Goal: Use online tool/utility: Utilize a website feature to perform a specific function

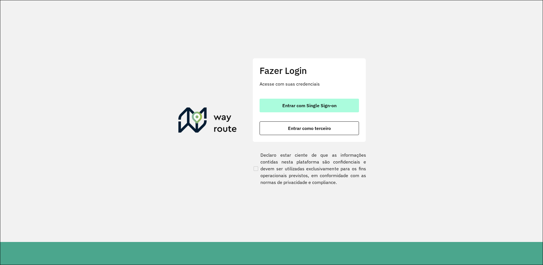
click at [308, 105] on span "Entrar com Single Sign-on" at bounding box center [309, 105] width 54 height 5
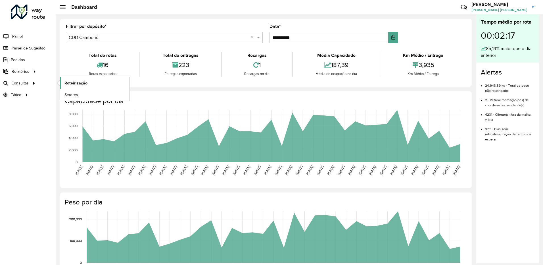
click at [82, 84] on span "Roteirização" at bounding box center [75, 83] width 23 height 6
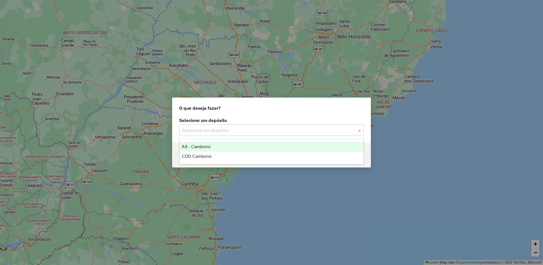
click at [246, 135] on div "Selecione um depósito" at bounding box center [271, 129] width 184 height 11
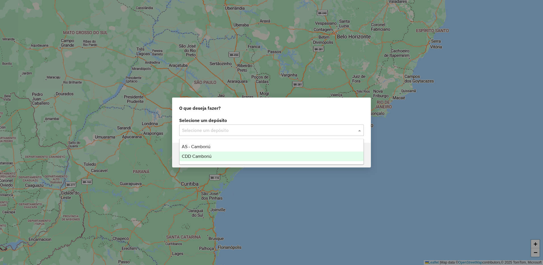
click at [222, 152] on div "CDD Camboriú" at bounding box center [271, 156] width 184 height 10
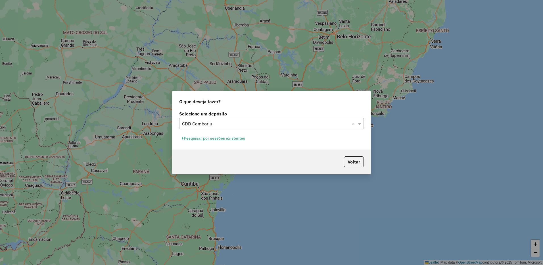
click at [235, 140] on button "Pesquisar por sessões existentes" at bounding box center [213, 138] width 68 height 9
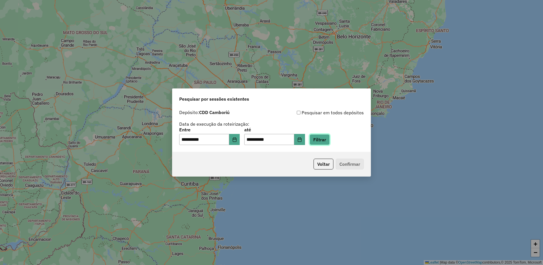
click at [330, 140] on button "Filtrar" at bounding box center [319, 139] width 20 height 11
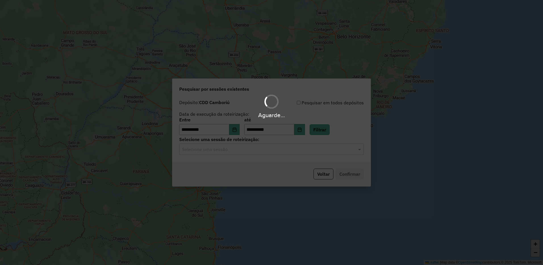
click at [294, 151] on hb-app "**********" at bounding box center [271, 132] width 543 height 265
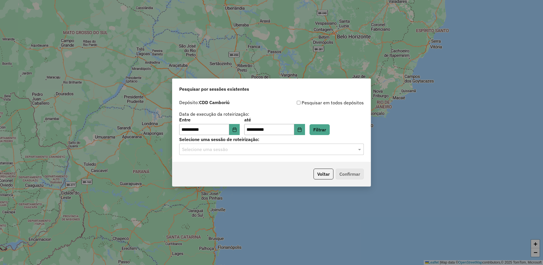
click at [287, 153] on div "Selecione uma sessão" at bounding box center [271, 148] width 184 height 11
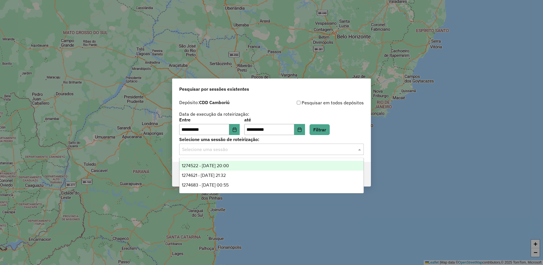
click at [256, 163] on div "1274522 - [DATE] 20:00" at bounding box center [271, 166] width 184 height 10
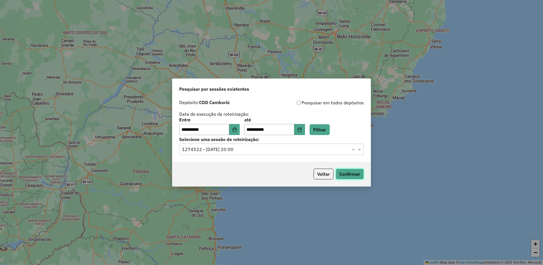
click at [360, 173] on button "Confirmar" at bounding box center [349, 173] width 28 height 11
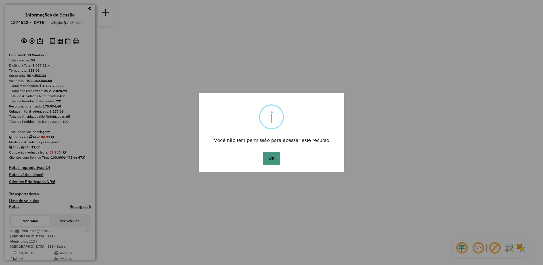
click at [271, 159] on button "OK" at bounding box center [271, 158] width 17 height 13
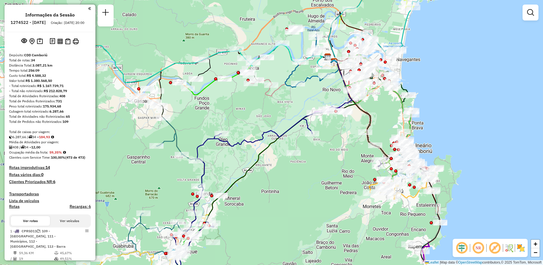
drag, startPoint x: 228, startPoint y: 91, endPoint x: 239, endPoint y: 112, distance: 23.7
click at [239, 112] on div "Janela de atendimento Grade de atendimento Capacidade Transportadoras Veículos …" at bounding box center [271, 132] width 543 height 265
select select "**********"
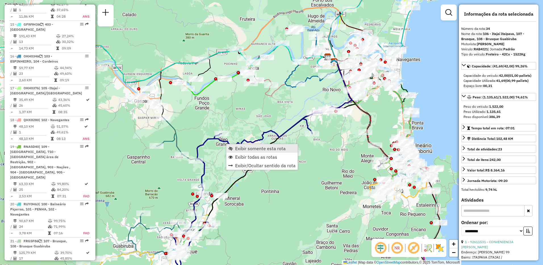
scroll to position [1249, 0]
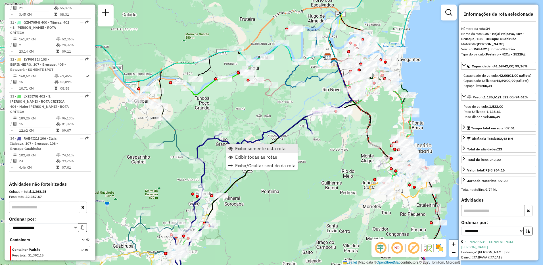
click at [235, 149] on span "Exibir somente esta rota" at bounding box center [260, 148] width 51 height 5
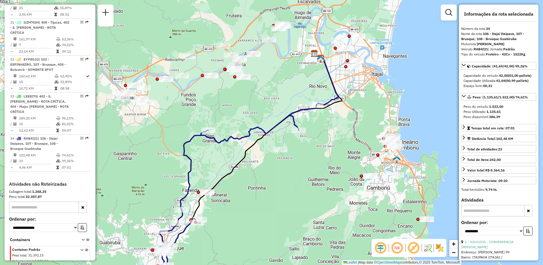
drag, startPoint x: 314, startPoint y: 157, endPoint x: 292, endPoint y: 187, distance: 37.5
click at [292, 187] on div "Janela de atendimento Grade de atendimento Capacidade Transportadoras Veículos …" at bounding box center [271, 132] width 543 height 265
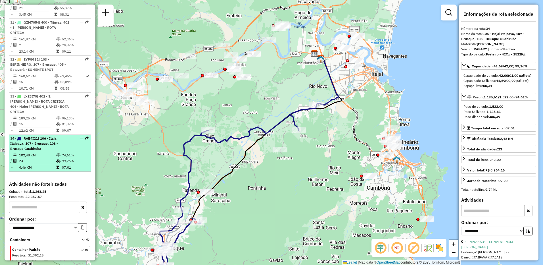
click at [49, 152] on td "102,48 KM" at bounding box center [37, 155] width 37 height 6
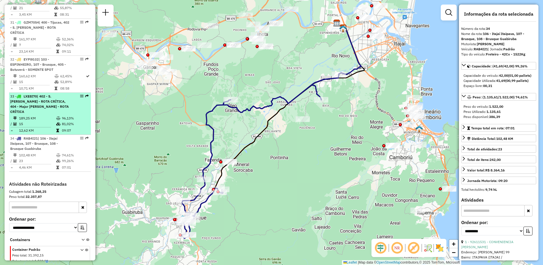
click at [51, 121] on td "15" at bounding box center [37, 124] width 37 height 6
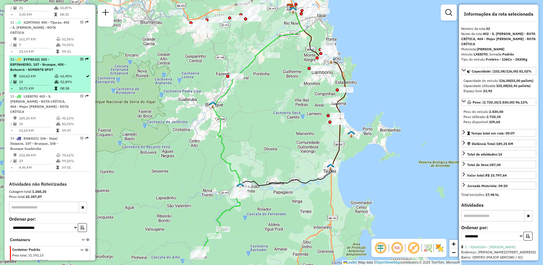
click at [40, 79] on td "15" at bounding box center [36, 82] width 35 height 6
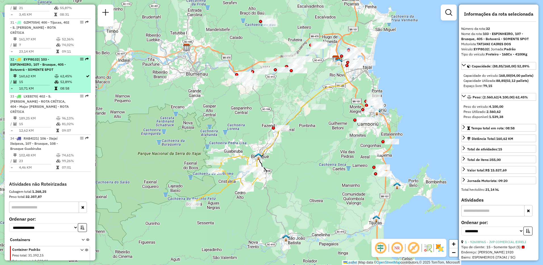
scroll to position [1220, 0]
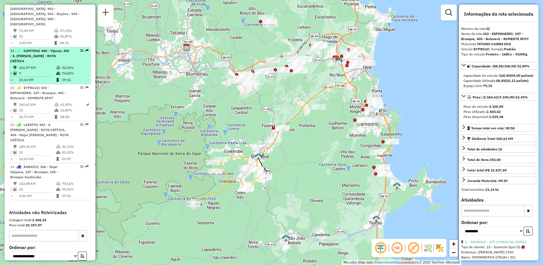
click at [42, 70] on td "7" at bounding box center [37, 73] width 37 height 6
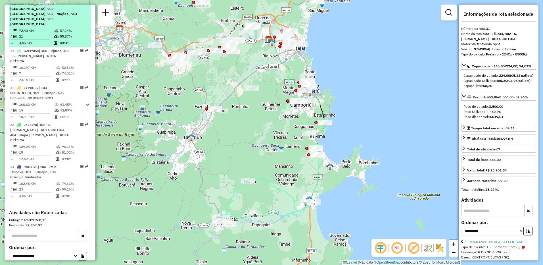
scroll to position [1164, 0]
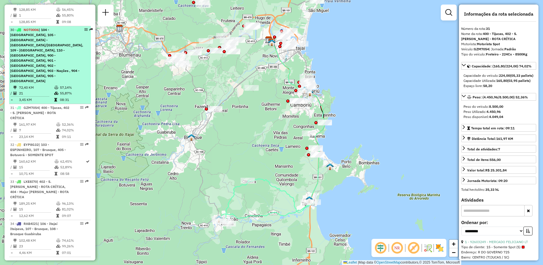
click at [45, 43] on span "| 104 - Cordeiros, 105 -Itajaí - São Vicente/Ressacada, 109 - Monte Alegre, 110…" at bounding box center [46, 55] width 73 height 55
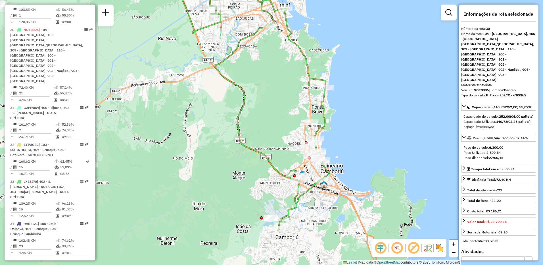
click at [283, 134] on div "Janela de atendimento Grade de atendimento Capacidade Transportadoras Veículos …" at bounding box center [271, 132] width 543 height 265
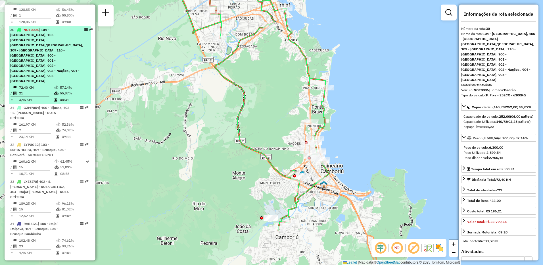
scroll to position [1078, 0]
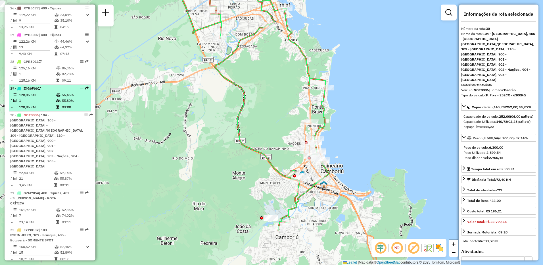
click at [56, 93] on icon at bounding box center [58, 94] width 4 height 3
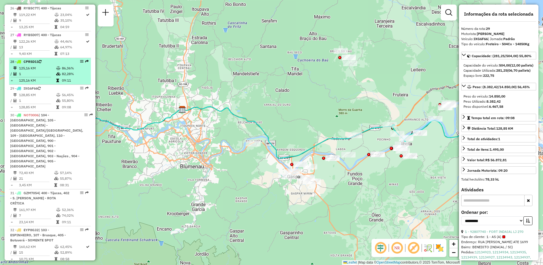
scroll to position [1050, 0]
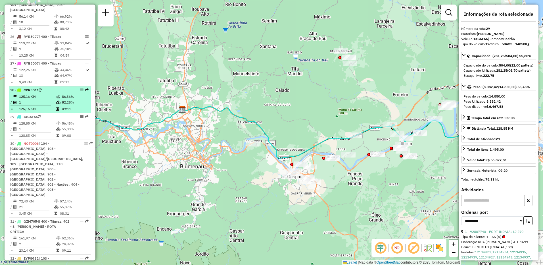
click at [56, 99] on td at bounding box center [59, 102] width 6 height 6
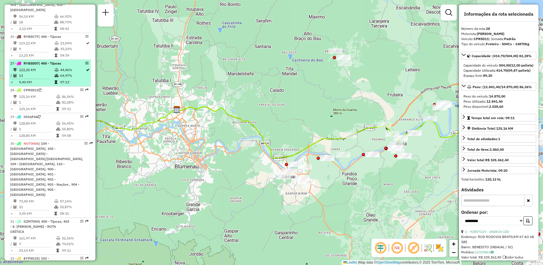
click at [66, 67] on td "44,46%" at bounding box center [73, 70] width 26 height 6
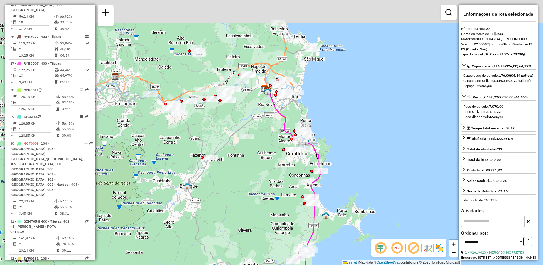
drag, startPoint x: 181, startPoint y: 107, endPoint x: 191, endPoint y: 128, distance: 23.2
click at [191, 128] on div "Janela de atendimento Grade de atendimento Capacidade Transportadoras Veículos …" at bounding box center [271, 132] width 543 height 265
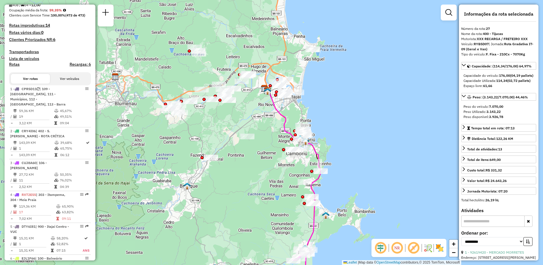
scroll to position [0, 0]
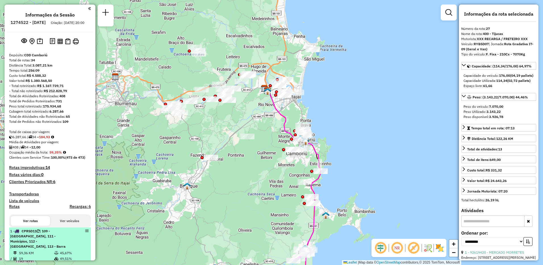
click at [57, 241] on span "| 109 - Monte Alegre, 111 - Municípios, 112 - Nova Esperança, 113 - Barra" at bounding box center [37, 238] width 55 height 20
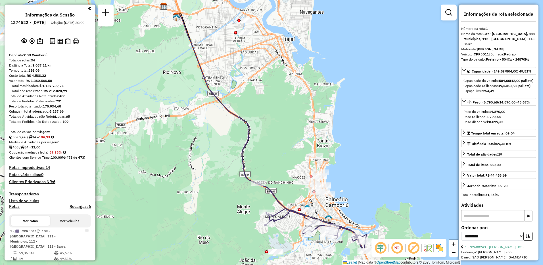
scroll to position [57, 0]
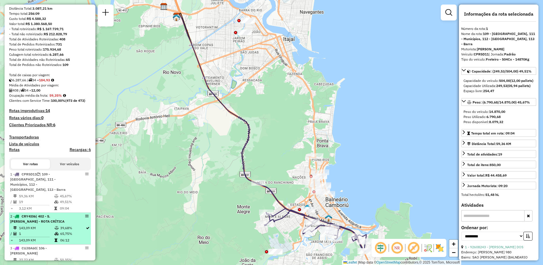
click at [58, 218] on div "2 - CRY4I06 | 402 - S. João Batista - ROTA CRÍTICA" at bounding box center [40, 218] width 60 height 10
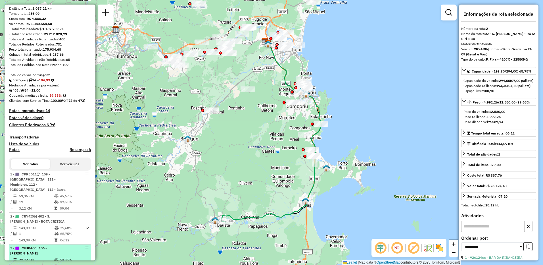
scroll to position [114, 0]
